Goal: Transaction & Acquisition: Purchase product/service

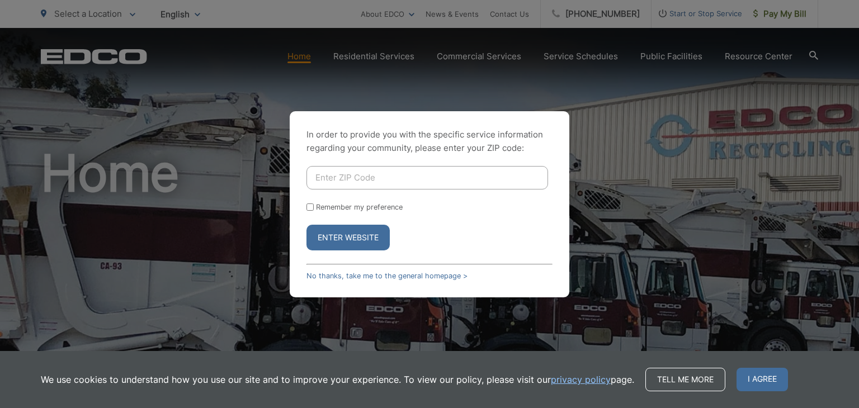
click at [436, 180] on input "Enter ZIP Code" at bounding box center [428, 177] width 242 height 23
type input "91941"
click at [352, 243] on button "Enter Website" at bounding box center [348, 238] width 83 height 26
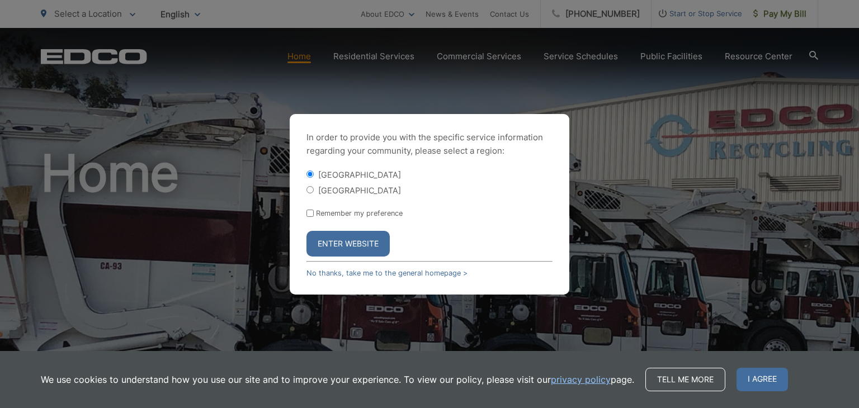
click at [338, 244] on button "Enter Website" at bounding box center [348, 244] width 83 height 26
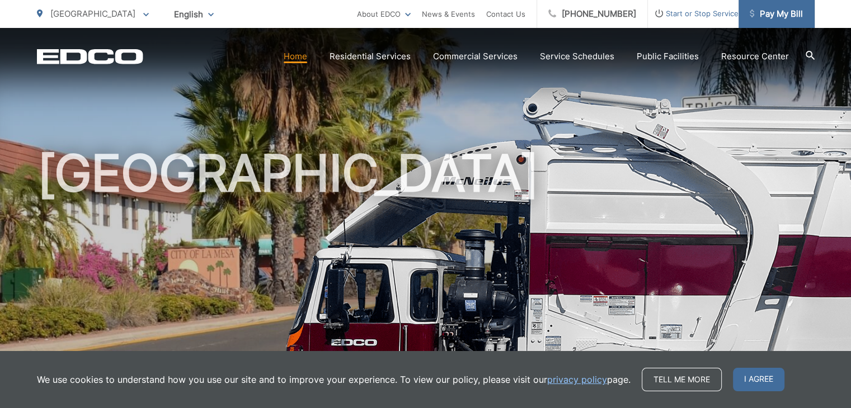
click at [772, 16] on span "Pay My Bill" at bounding box center [776, 13] width 53 height 13
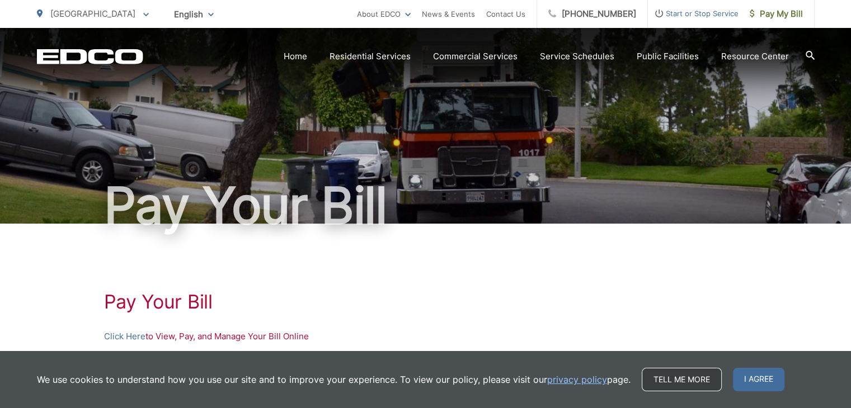
click at [645, 379] on link "Tell me more" at bounding box center [682, 379] width 80 height 23
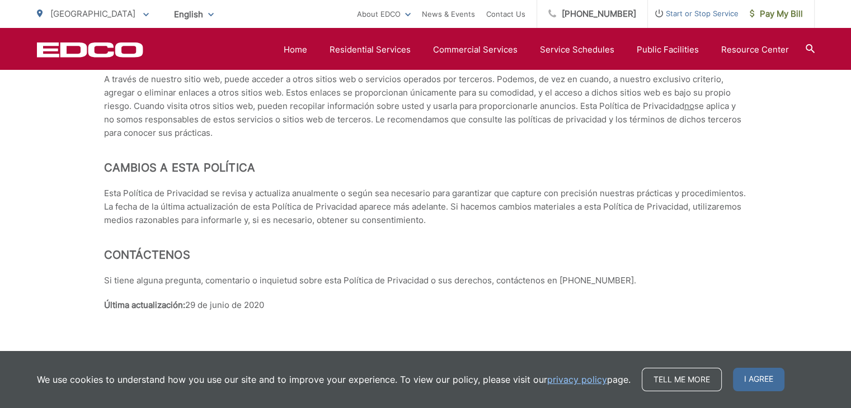
scroll to position [4994, 0]
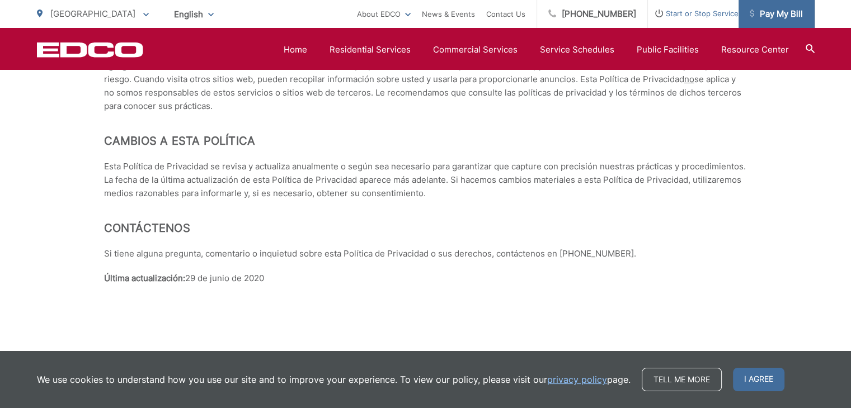
click at [771, 6] on link "Pay My Bill" at bounding box center [776, 14] width 76 height 28
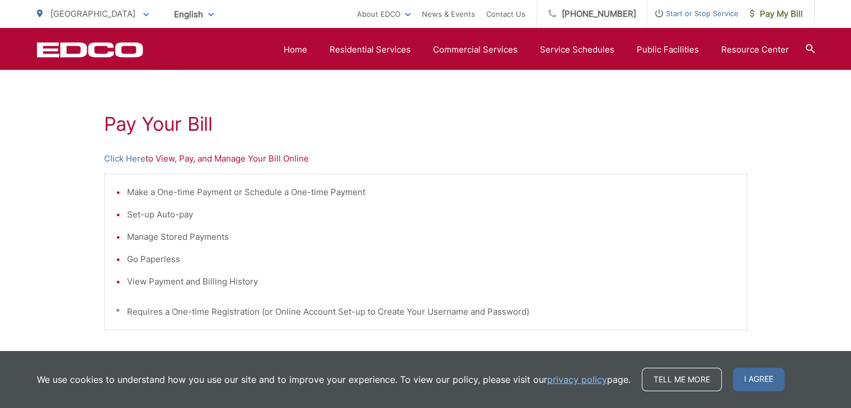
scroll to position [179, 0]
click at [130, 156] on link "Click Here" at bounding box center [124, 157] width 41 height 13
